Goal: Task Accomplishment & Management: Manage account settings

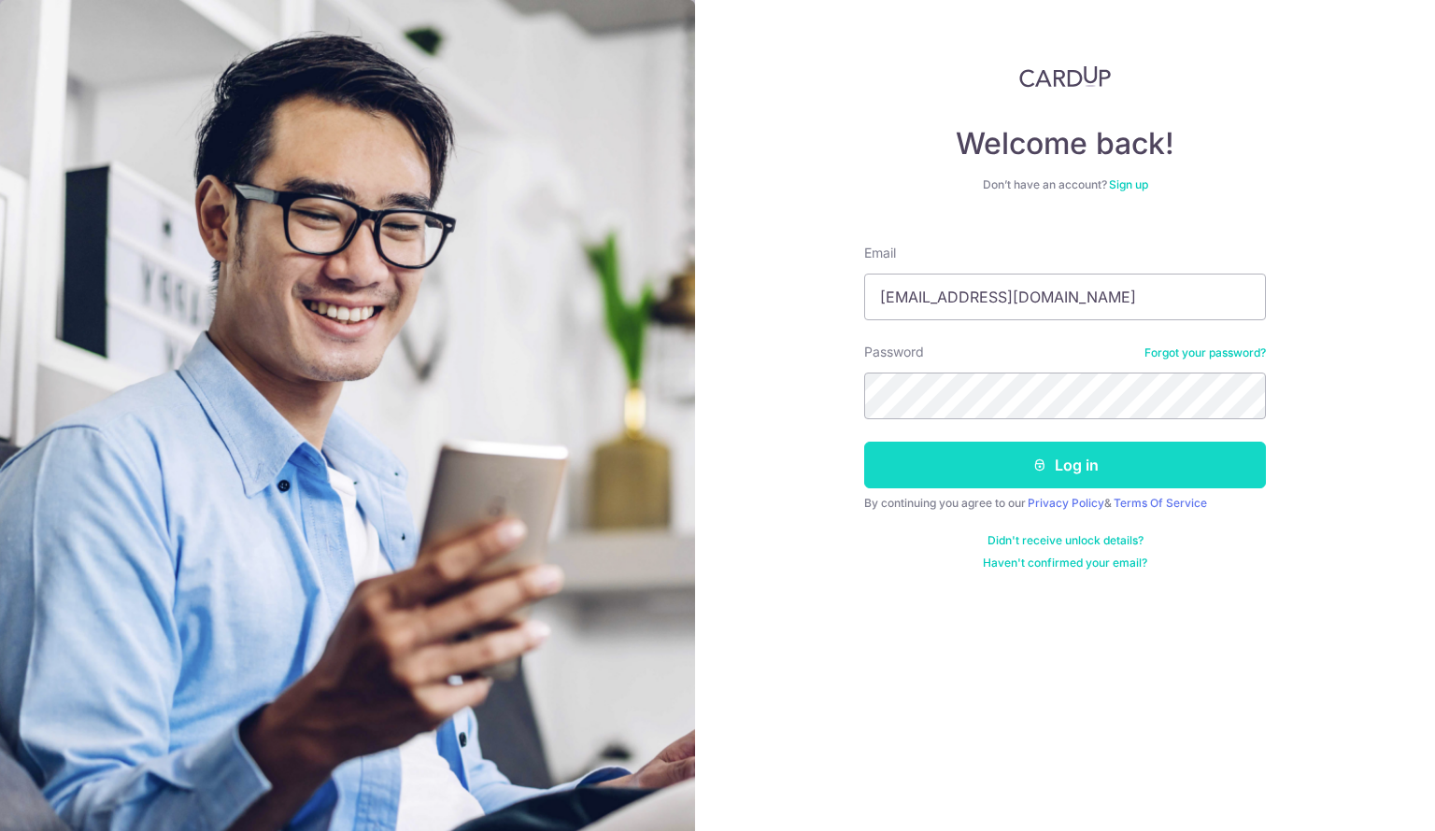
click at [1089, 472] on button "Log in" at bounding box center [1065, 465] width 402 height 47
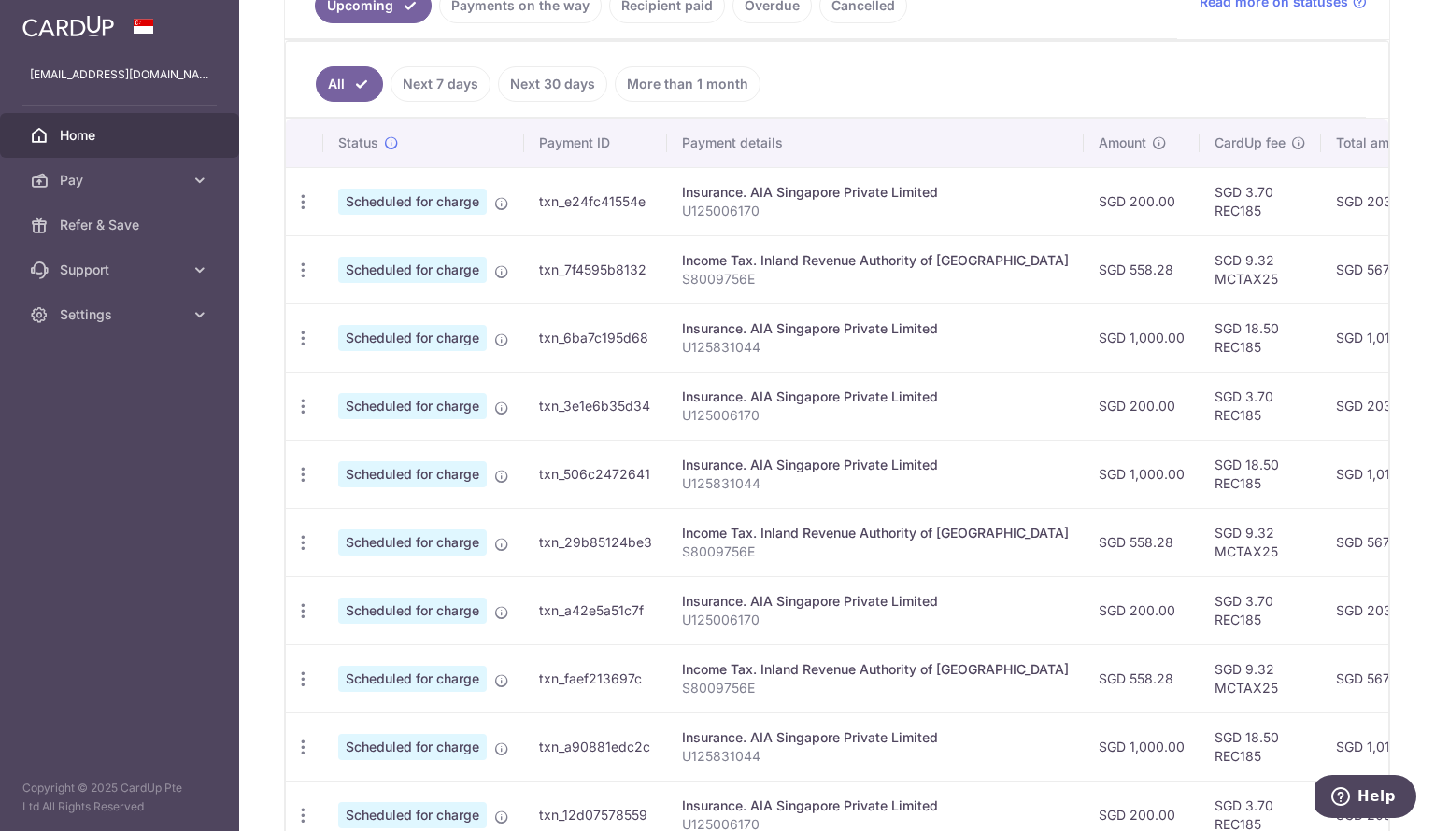
scroll to position [431, 0]
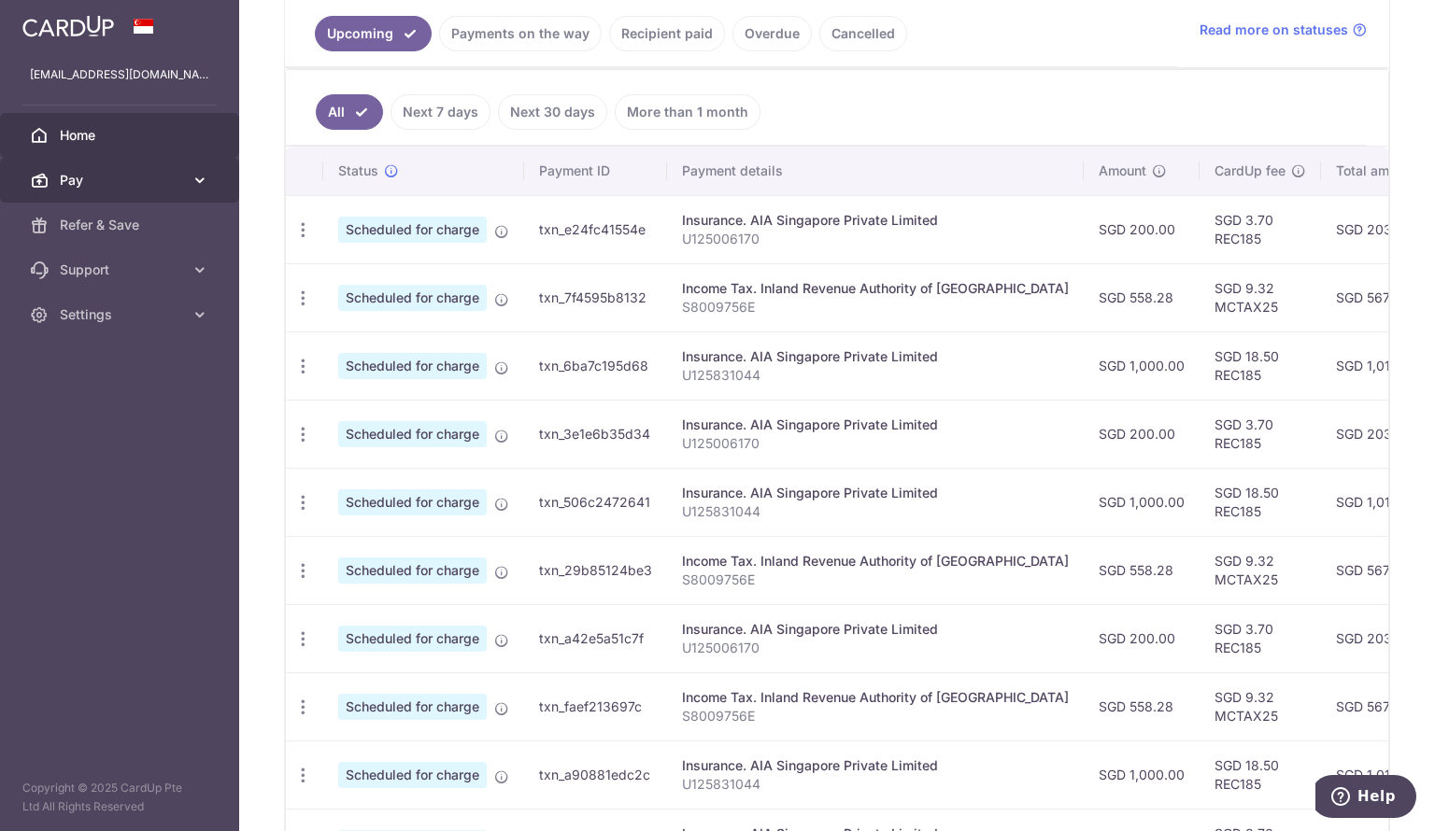
click at [195, 181] on icon at bounding box center [200, 180] width 19 height 19
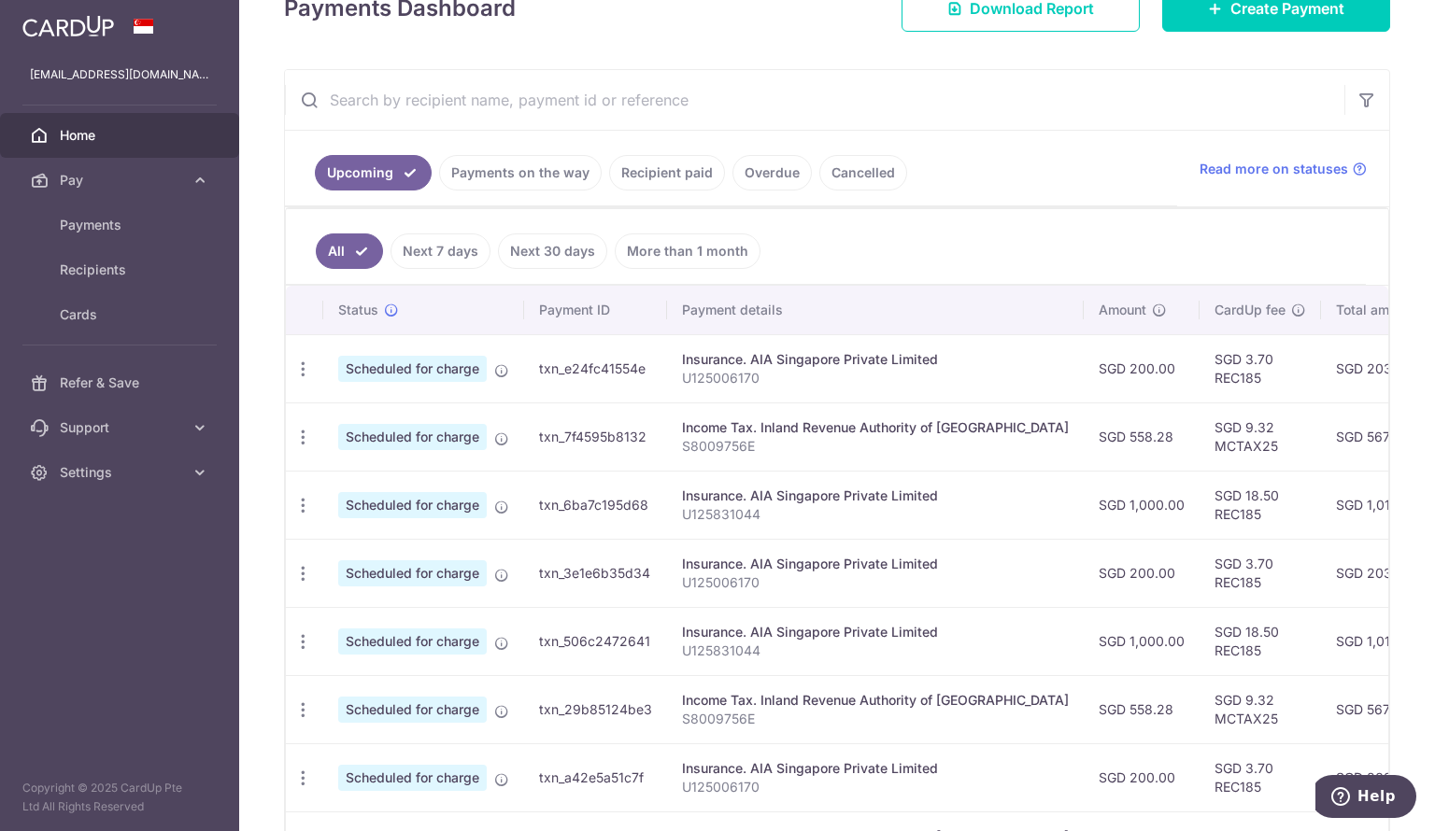
scroll to position [0, 0]
